Goal: Task Accomplishment & Management: Complete application form

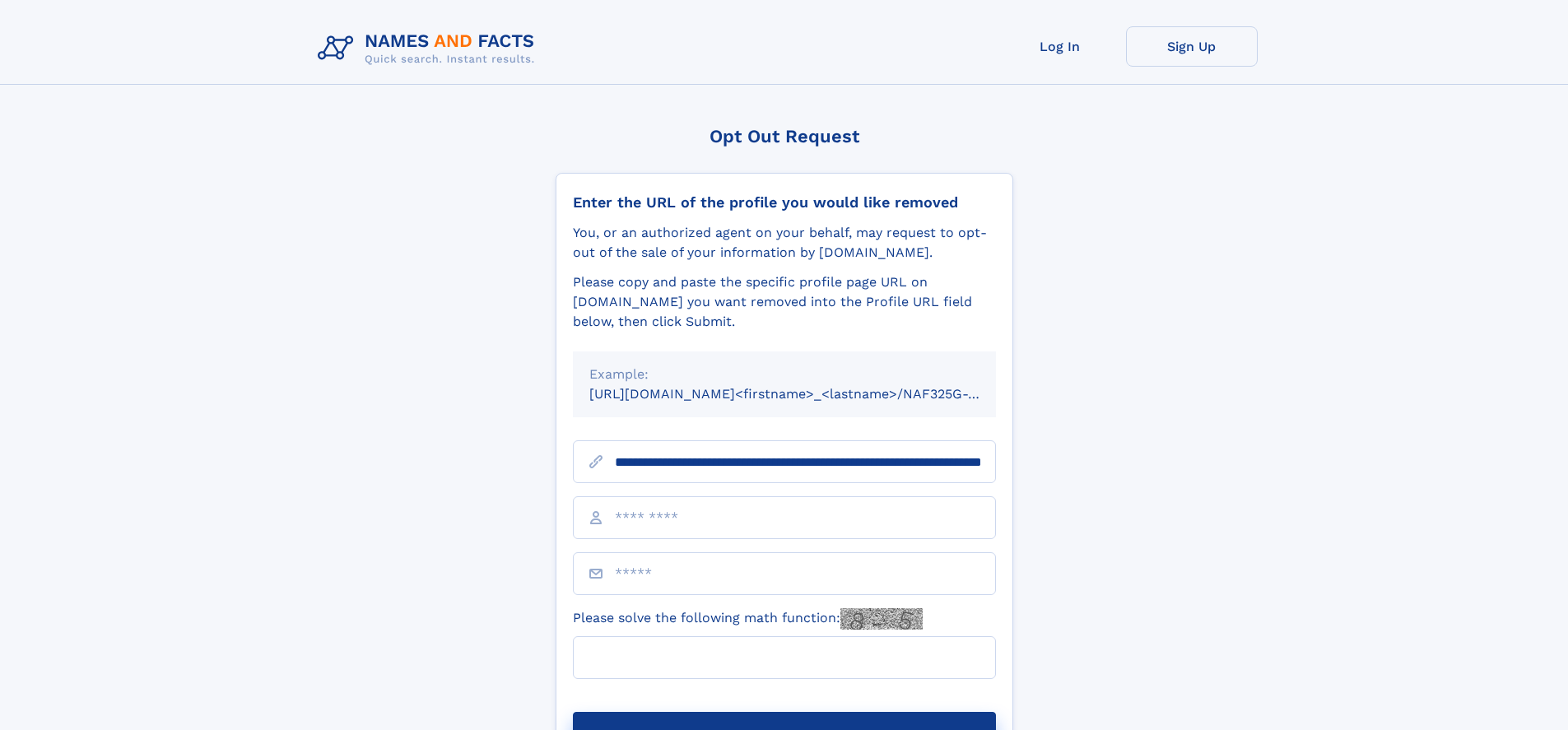
scroll to position [0, 168]
type input "**********"
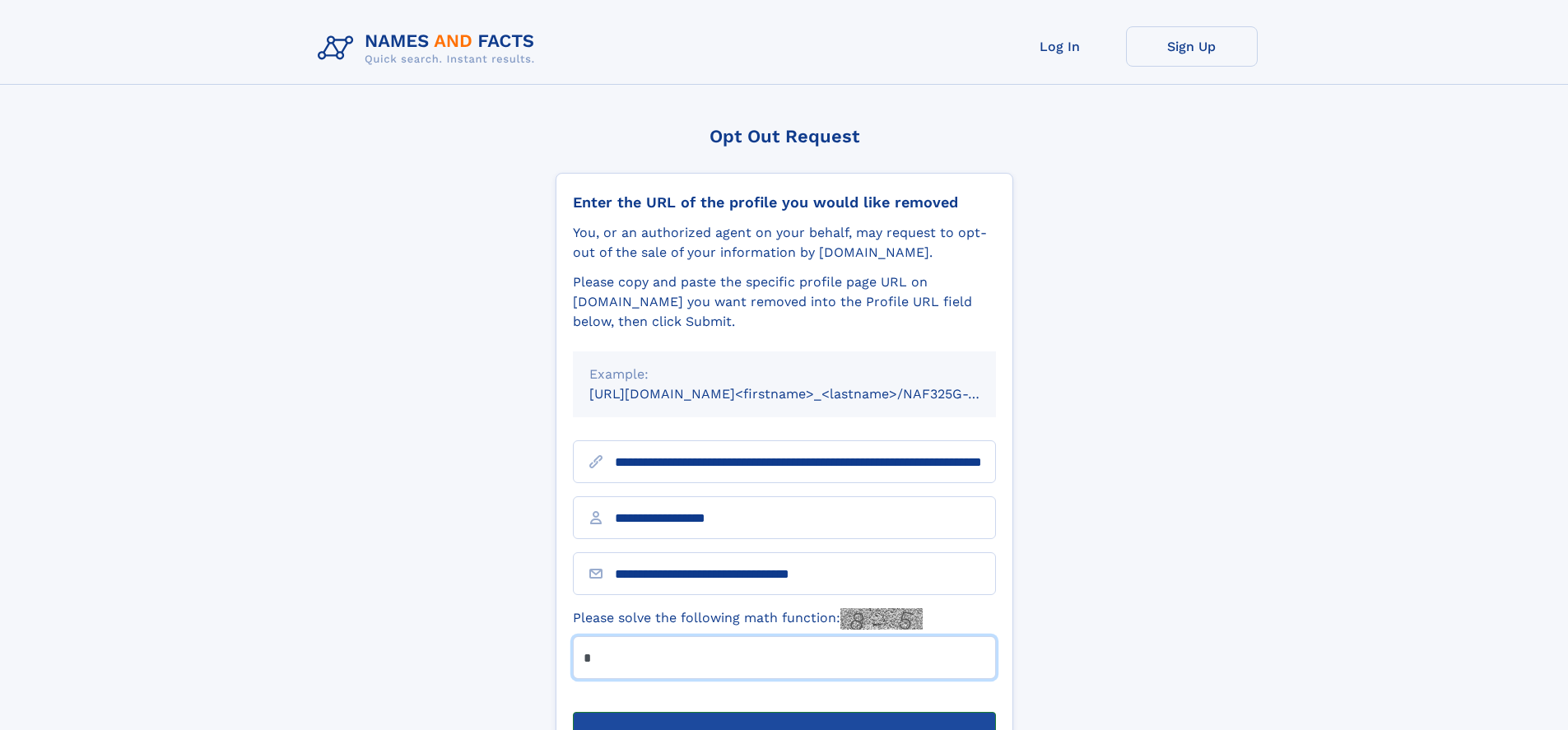
type input "*"
click at [783, 712] on button "Submit Opt Out Request" at bounding box center [784, 738] width 423 height 53
